Goal: Transaction & Acquisition: Purchase product/service

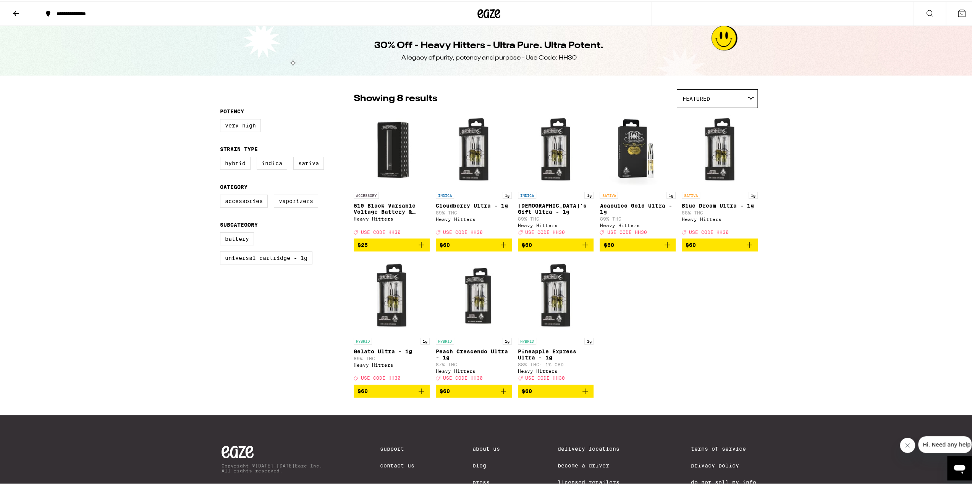
click at [580, 394] on icon "Add to bag" at bounding box center [584, 389] width 9 height 9
click at [745, 248] on icon "Add to bag" at bounding box center [749, 243] width 9 height 9
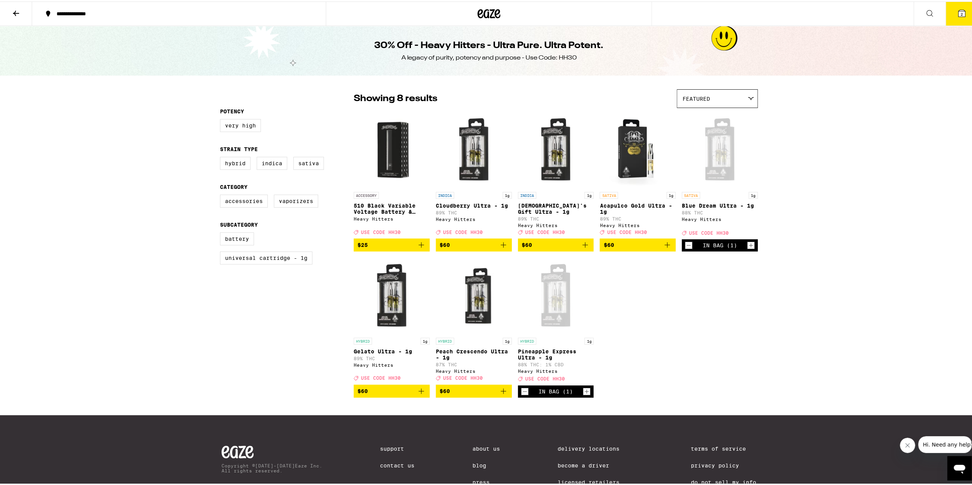
click at [499, 394] on icon "Add to bag" at bounding box center [503, 389] width 9 height 9
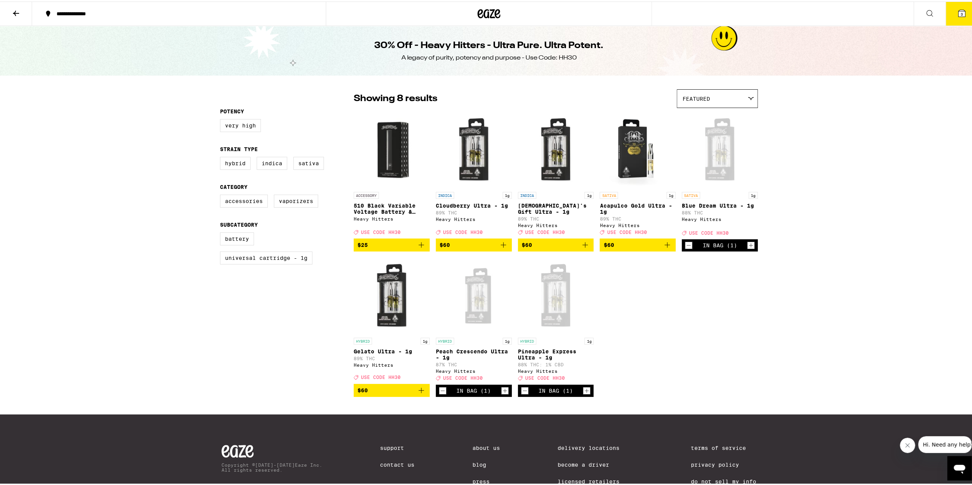
click at [584, 394] on icon "Increment" at bounding box center [586, 389] width 7 height 9
click at [488, 9] on icon at bounding box center [488, 12] width 11 height 9
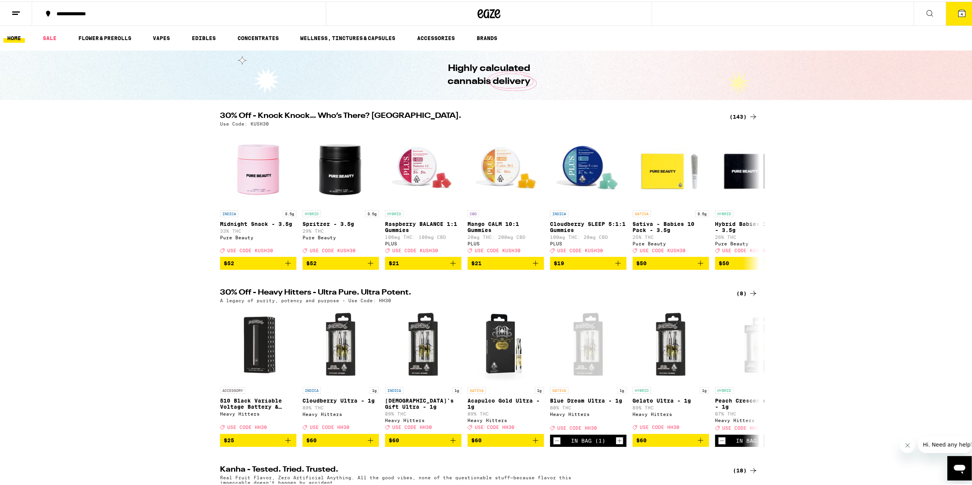
click at [739, 113] on div "(143)" at bounding box center [743, 115] width 28 height 9
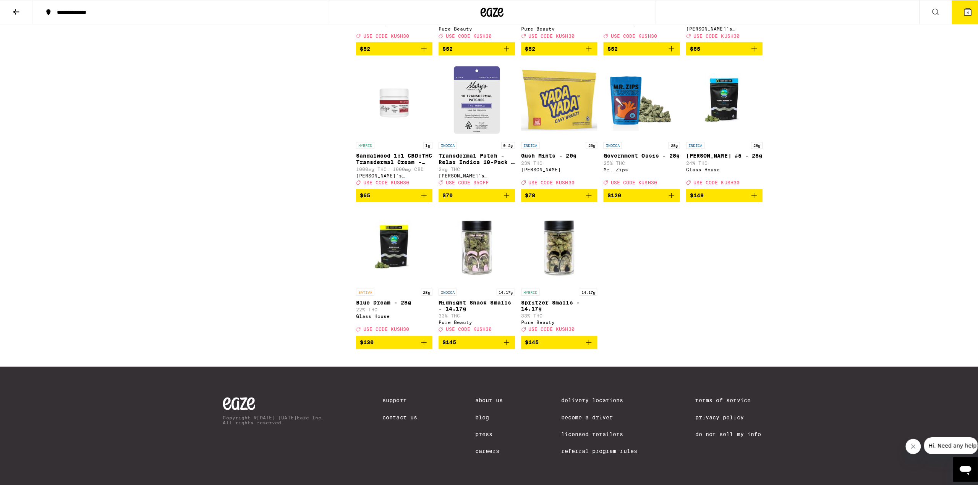
scroll to position [4086, 0]
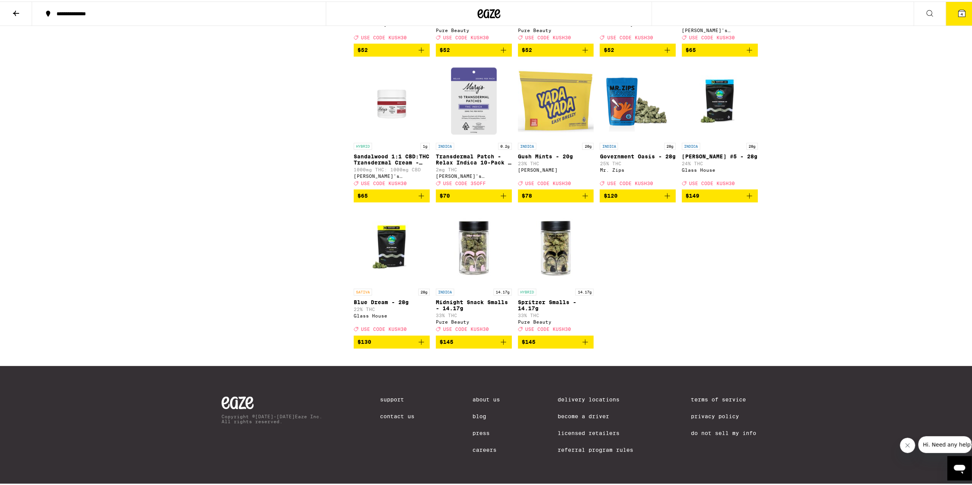
click at [946, 13] on button "4" at bounding box center [962, 12] width 32 height 24
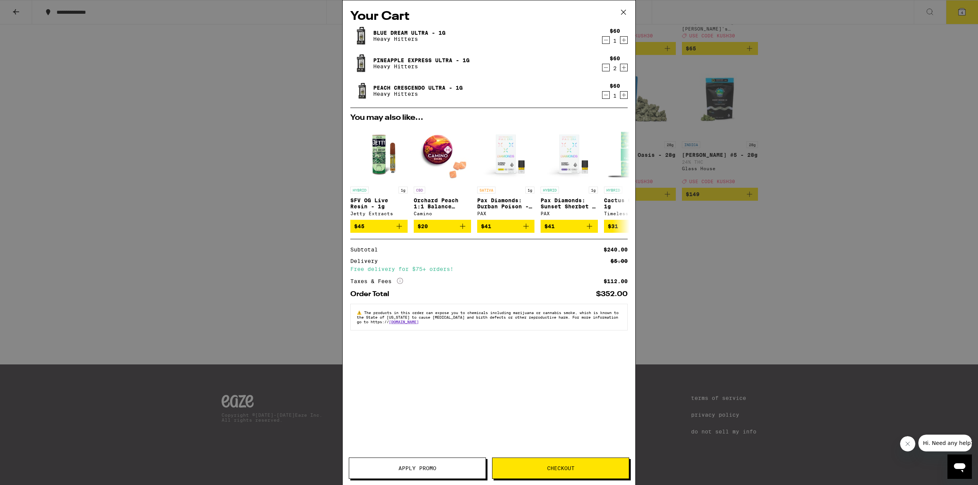
click at [628, 95] on div "Your Cart Blue Dream Ultra - 1g Heavy Hitters $60 1 Pineapple Express Ultra - 1…" at bounding box center [489, 231] width 293 height 462
click at [624, 97] on icon "Increment" at bounding box center [623, 95] width 7 height 9
click at [454, 459] on button "Apply Promo" at bounding box center [417, 468] width 137 height 21
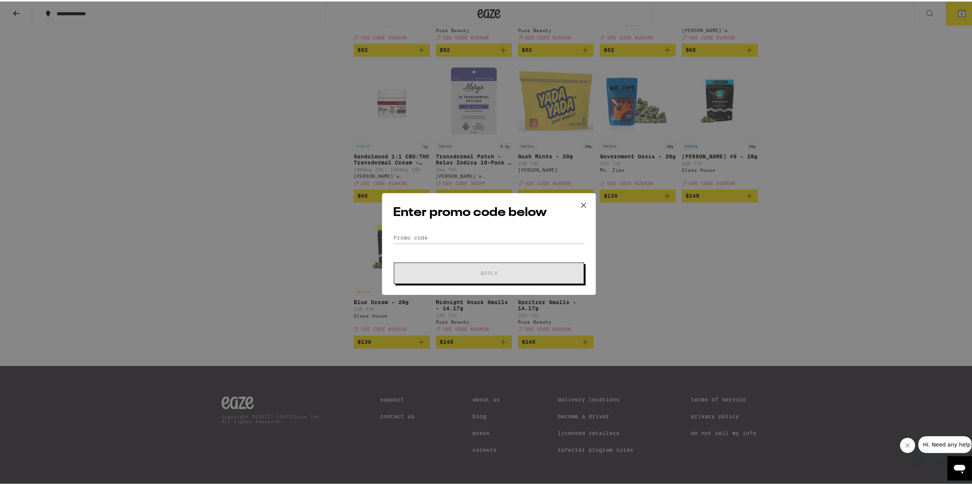
click at [496, 229] on div "Enter promo code below Promo Code Apply" at bounding box center [489, 243] width 214 height 102
click at [500, 235] on input "Promo Code" at bounding box center [489, 236] width 192 height 11
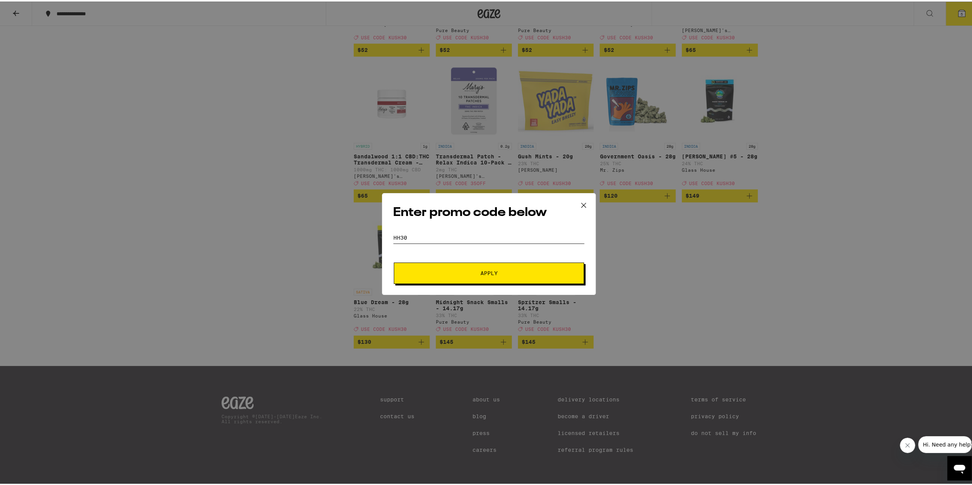
type input "hh30"
click at [540, 273] on span "Apply" at bounding box center [488, 271] width 137 height 5
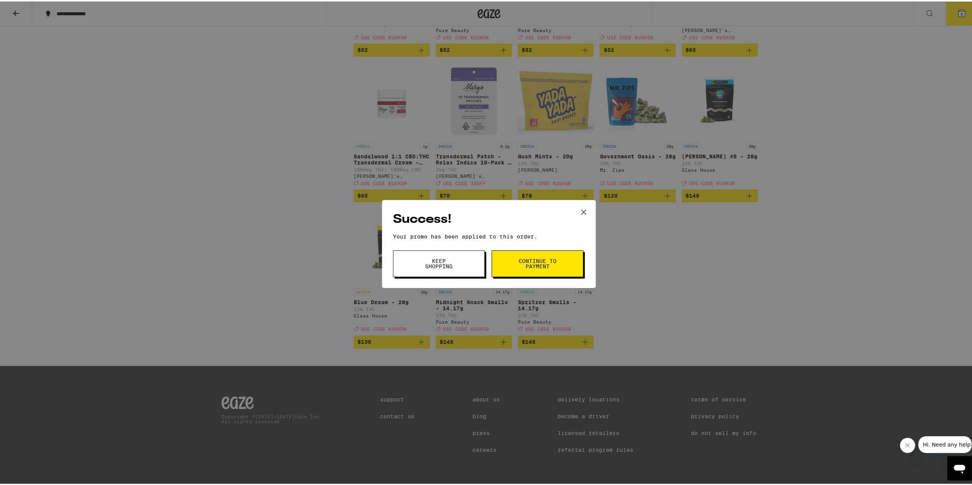
click at [469, 266] on button "Keep Shopping" at bounding box center [439, 262] width 92 height 27
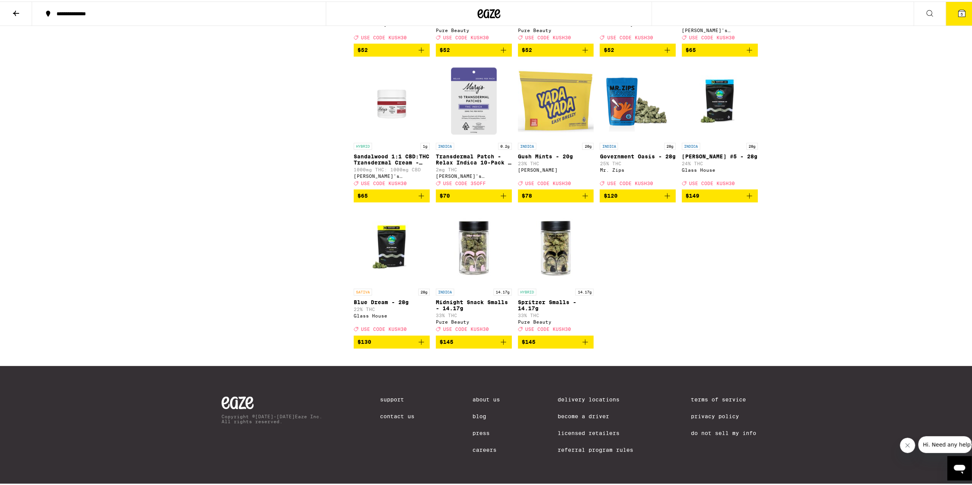
click at [960, 13] on icon at bounding box center [961, 11] width 9 height 9
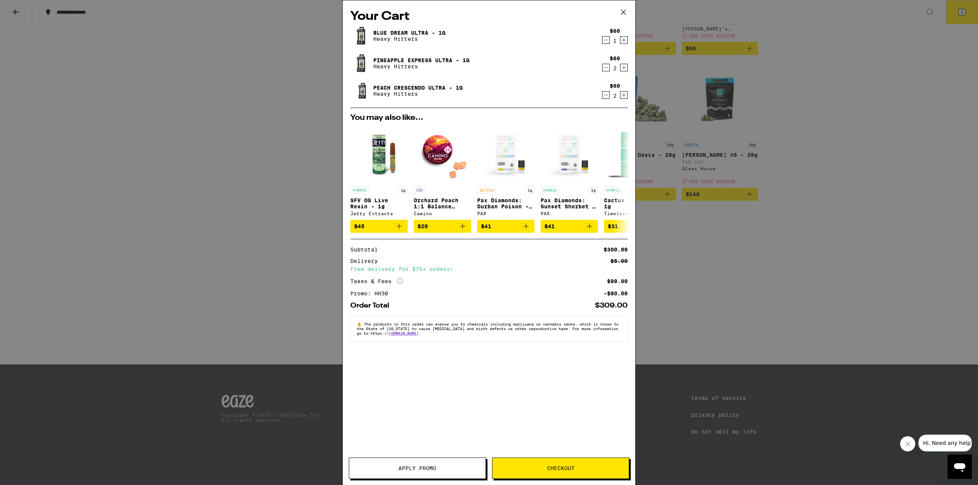
click at [574, 466] on button "Checkout" at bounding box center [560, 468] width 137 height 21
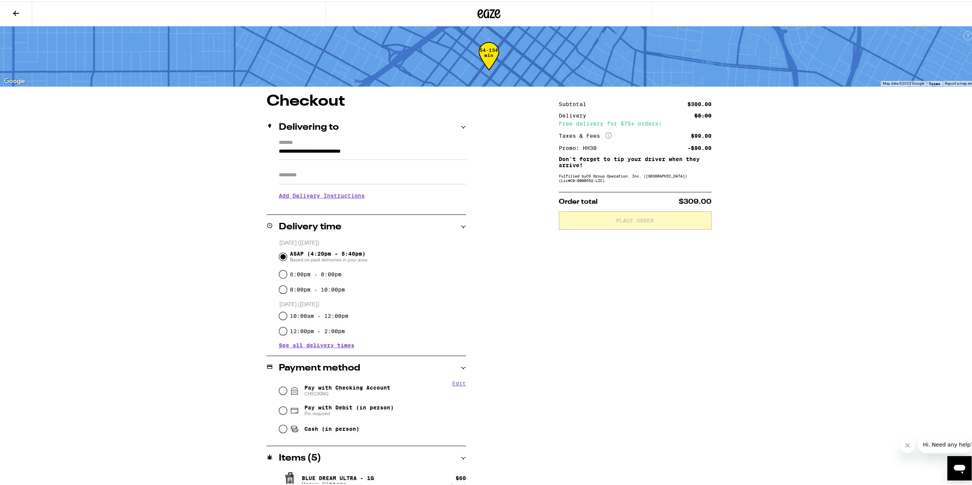
click at [331, 181] on input "Apt/Suite" at bounding box center [372, 174] width 187 height 18
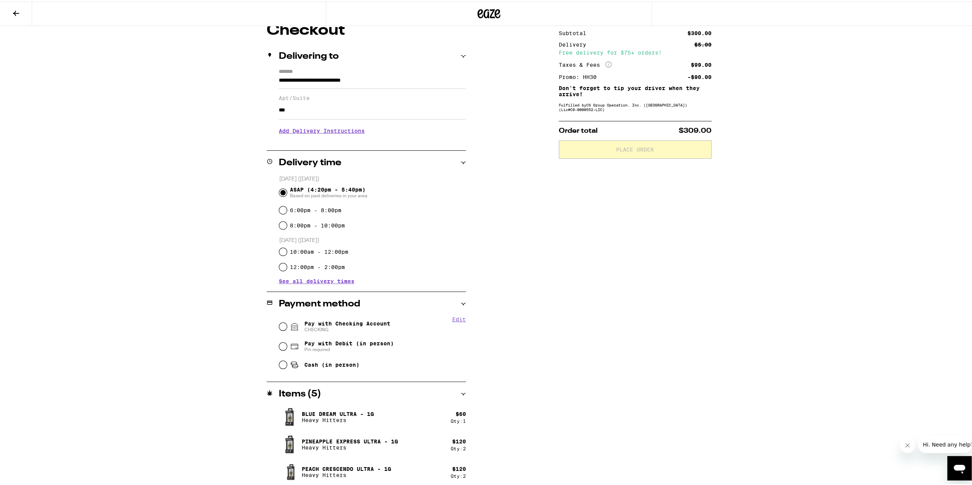
scroll to position [73, 0]
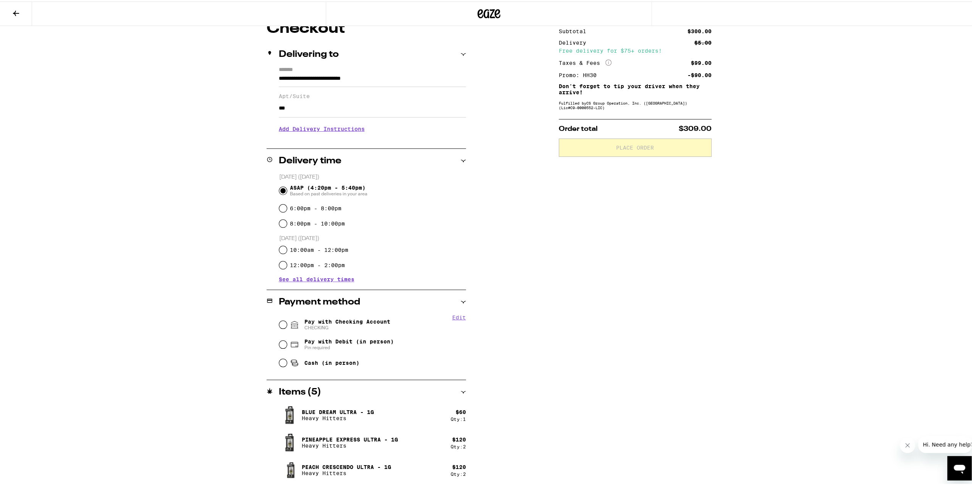
type input "***"
click at [279, 327] on input "Pay with Checking Account CHECKING" at bounding box center [283, 324] width 8 height 8
radio input "true"
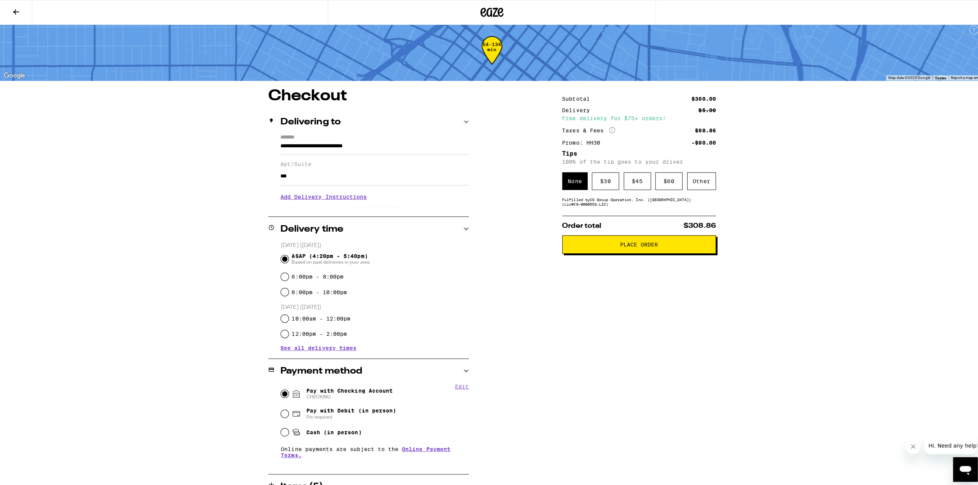
scroll to position [0, 0]
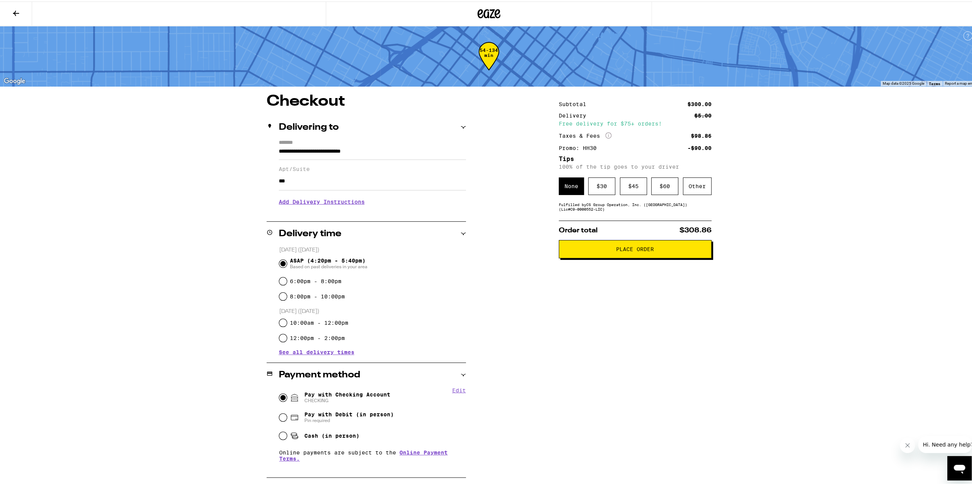
click at [629, 251] on span "Place Order" at bounding box center [635, 247] width 38 height 5
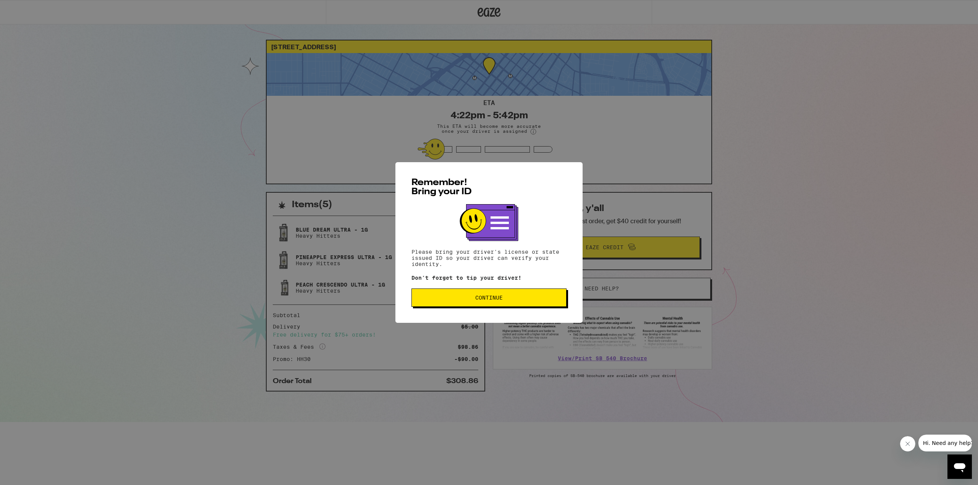
click at [534, 295] on button "Continue" at bounding box center [488, 298] width 155 height 18
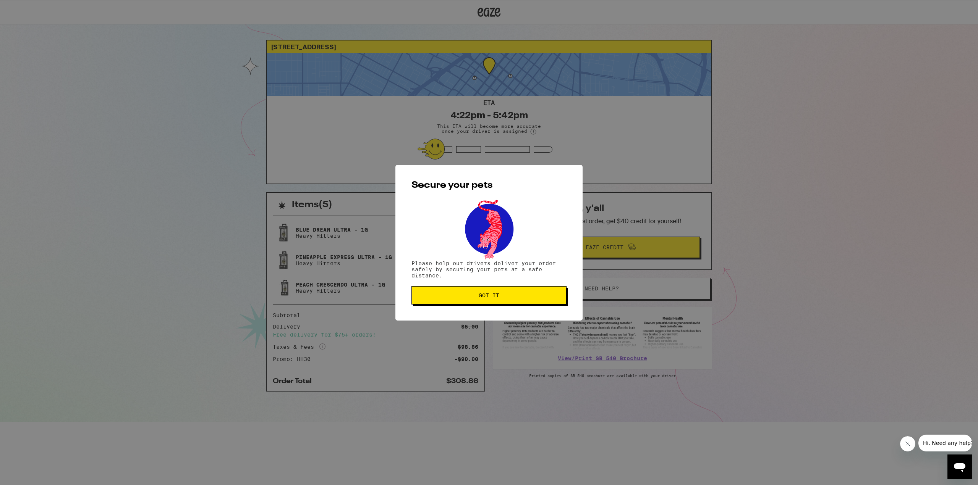
click at [502, 297] on span "Got it" at bounding box center [489, 295] width 142 height 5
